Goal: Find specific page/section: Find specific page/section

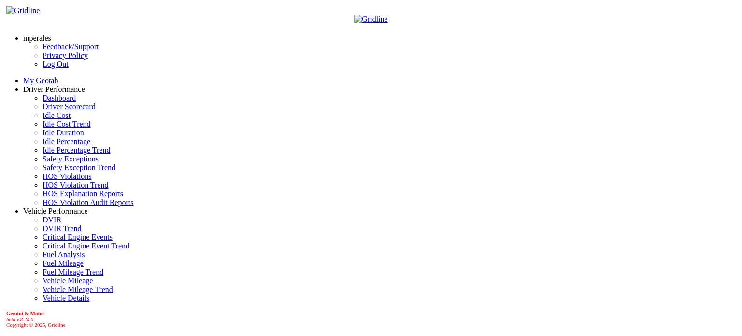
click at [53, 145] on link "Idle Percentage" at bounding box center [67, 141] width 48 height 8
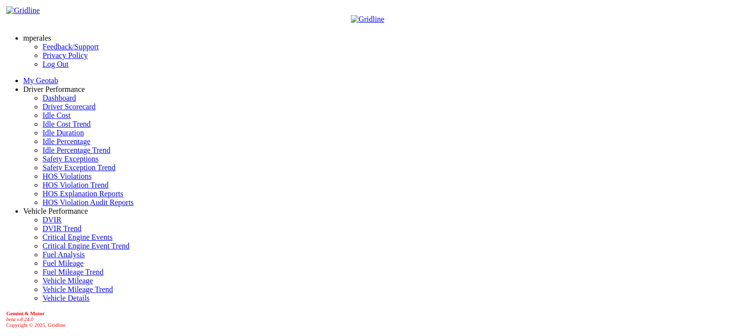
click at [46, 145] on link "Idle Percentage" at bounding box center [67, 141] width 48 height 8
click at [51, 34] on link "mperales" at bounding box center [37, 38] width 28 height 8
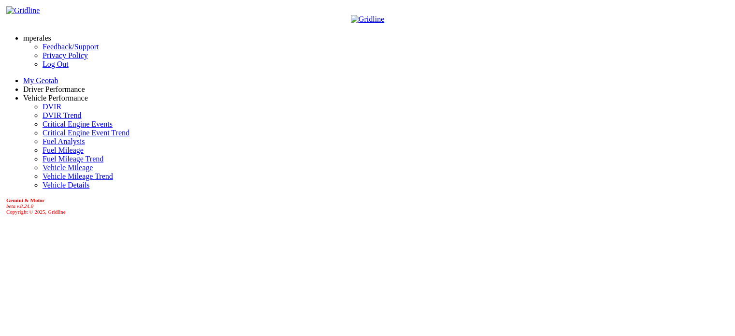
click at [43, 68] on link "Log Out" at bounding box center [56, 64] width 26 height 8
